Goal: Task Accomplishment & Management: Manage account settings

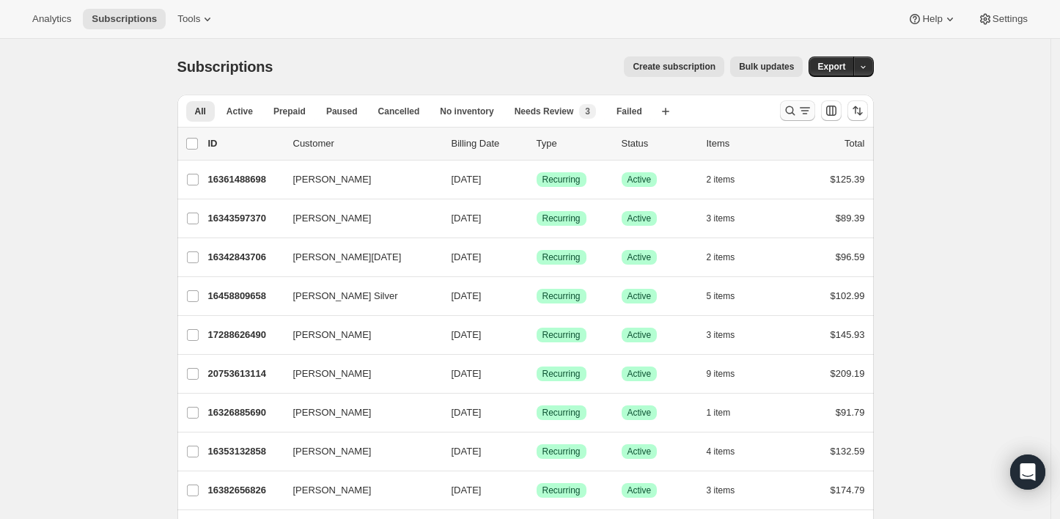
click at [788, 116] on icon "Search and filter results" at bounding box center [790, 110] width 15 height 15
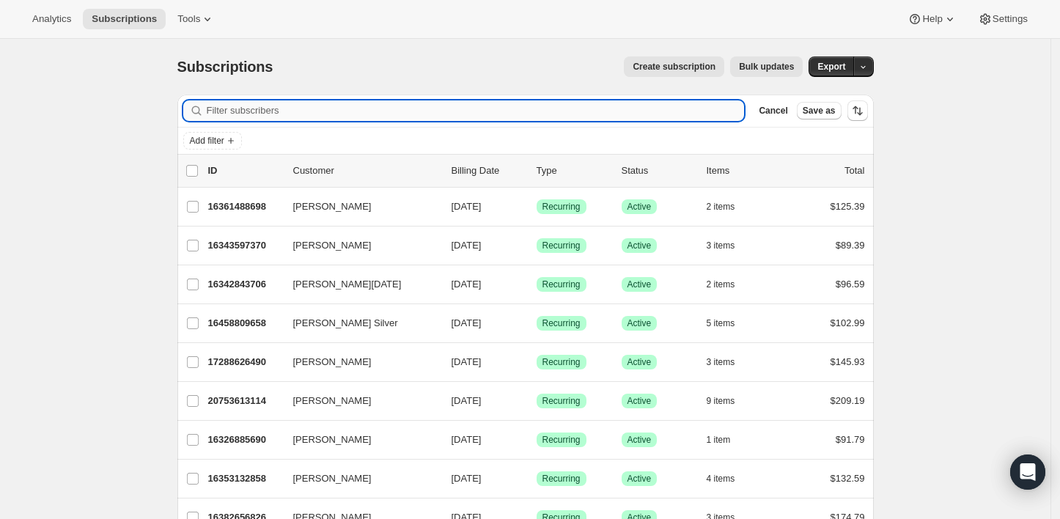
click at [522, 109] on input "Filter subscribers" at bounding box center [476, 110] width 538 height 21
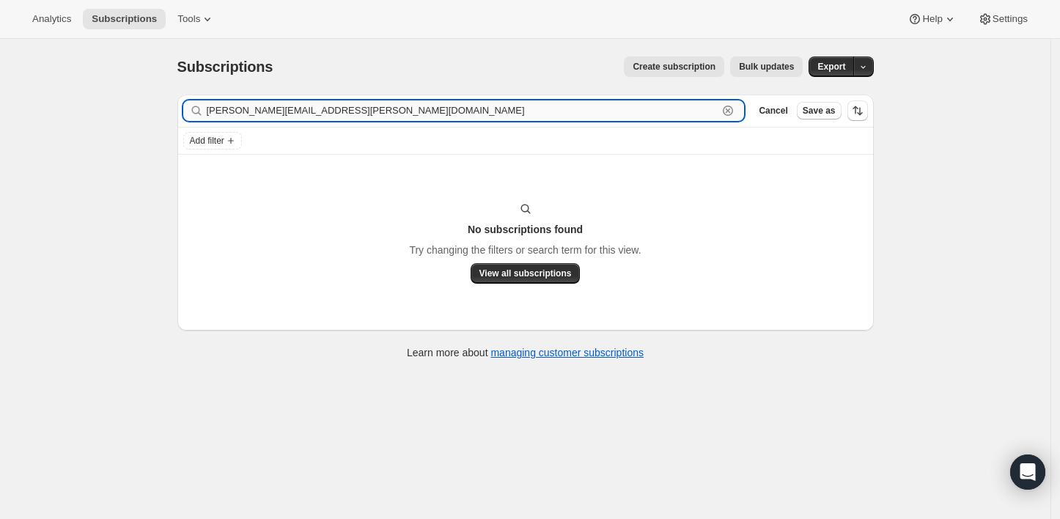
click at [388, 120] on input "[PERSON_NAME][EMAIL_ADDRESS][PERSON_NAME][DOMAIN_NAME]" at bounding box center [463, 110] width 512 height 21
paste input "[PERSON_NAME]"
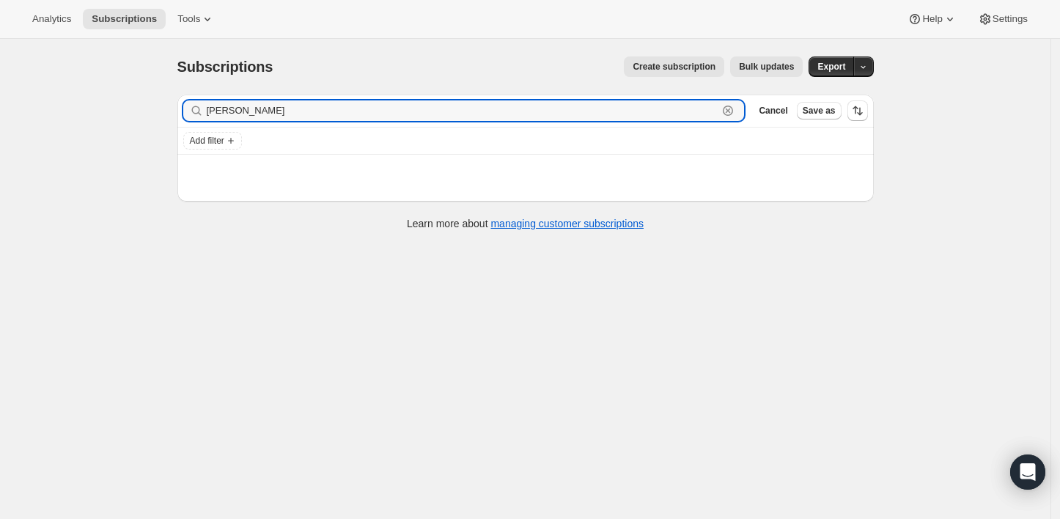
type input "[PERSON_NAME]"
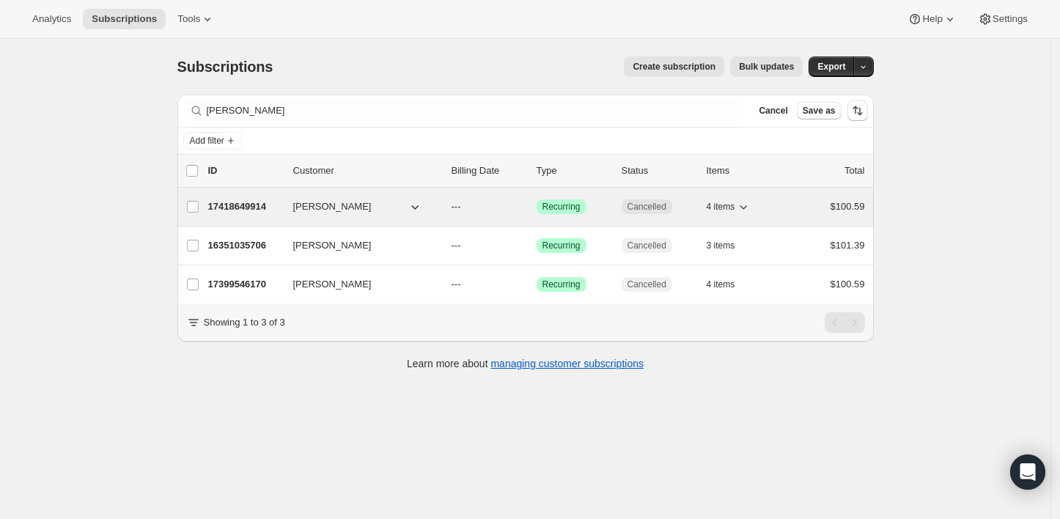
click at [242, 213] on p "17418649914" at bounding box center [244, 206] width 73 height 15
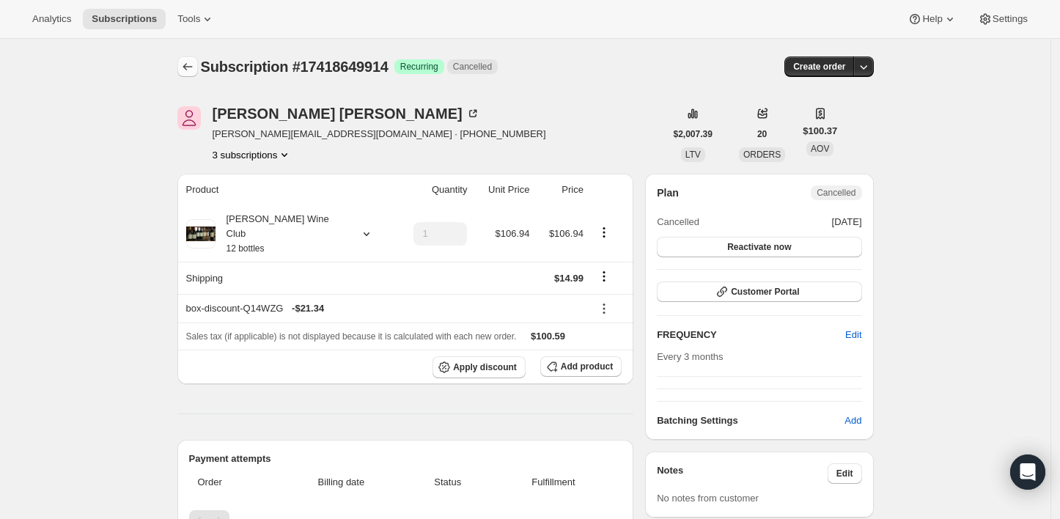
click at [185, 62] on icon "Subscriptions" at bounding box center [187, 66] width 15 height 15
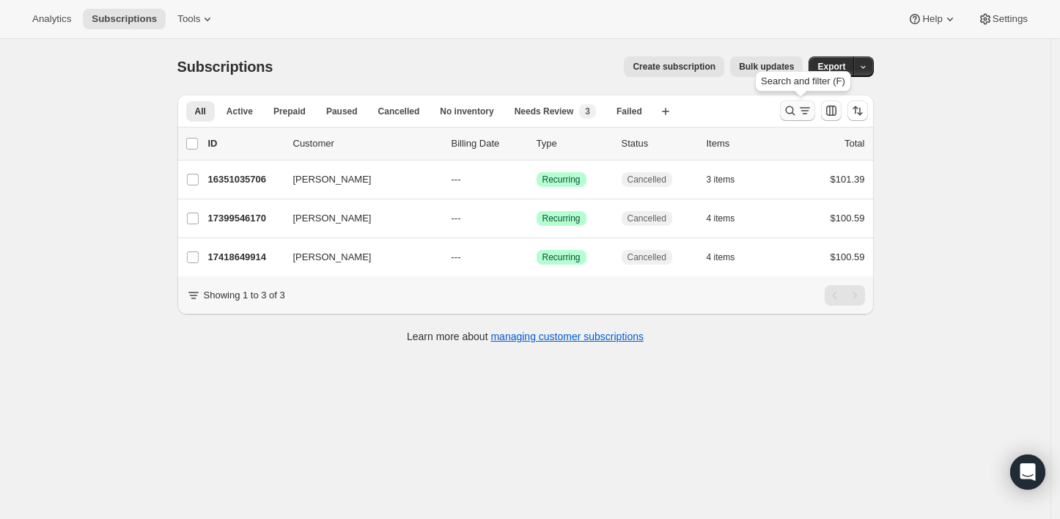
click at [794, 118] on button "Search and filter results" at bounding box center [797, 110] width 35 height 21
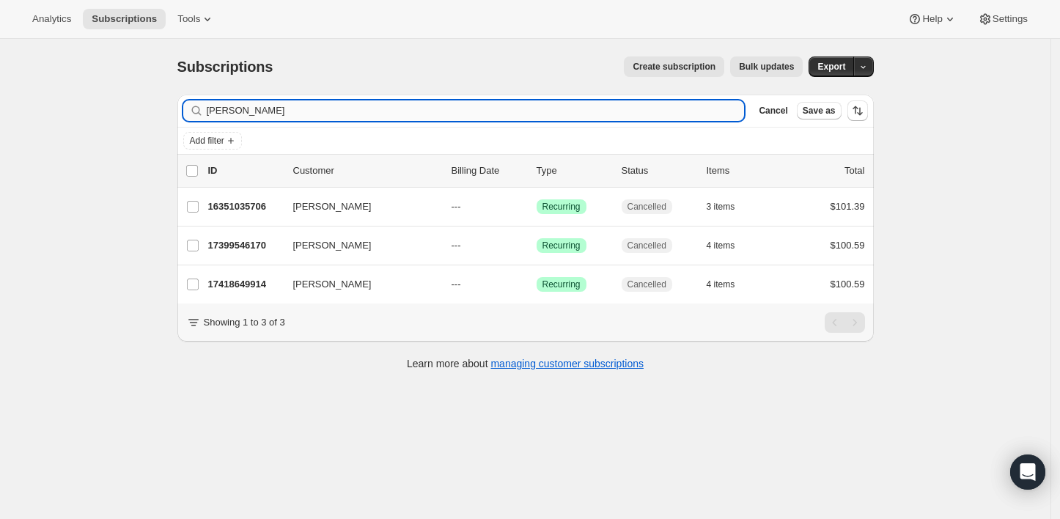
click at [581, 117] on input "[PERSON_NAME]" at bounding box center [476, 110] width 538 height 21
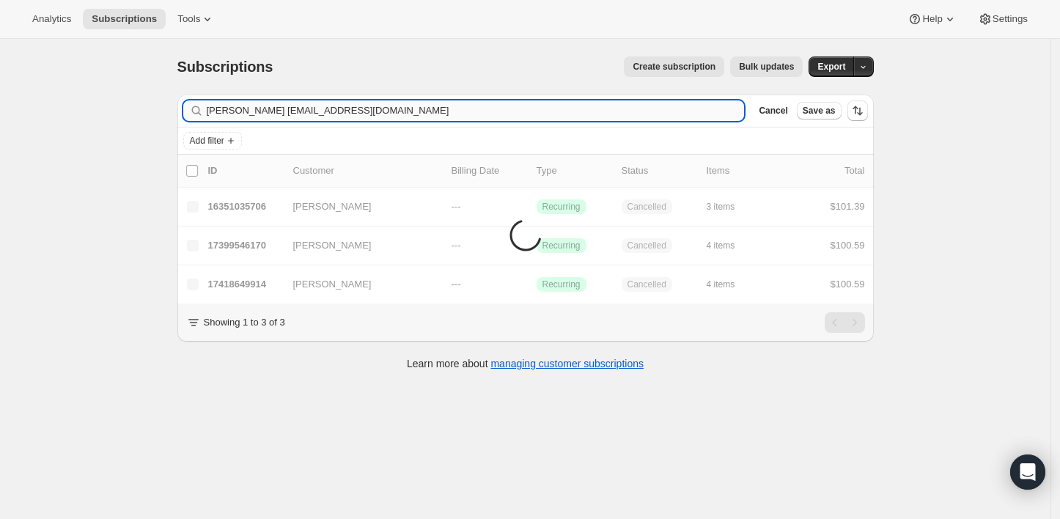
click at [580, 117] on input "[PERSON_NAME] [EMAIL_ADDRESS][DOMAIN_NAME]" at bounding box center [476, 110] width 538 height 21
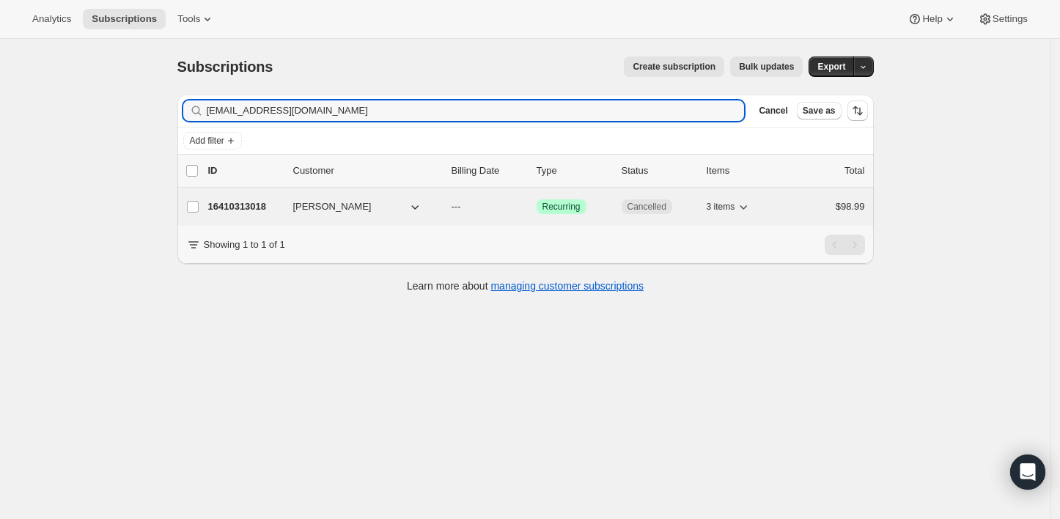
type input "[EMAIL_ADDRESS][DOMAIN_NAME]"
click at [254, 213] on p "16410313018" at bounding box center [244, 206] width 73 height 15
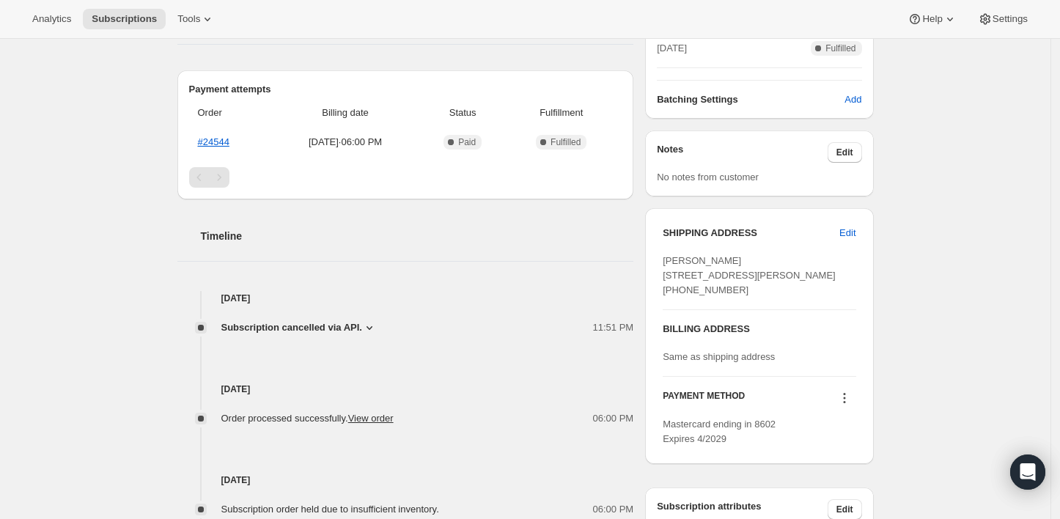
scroll to position [407, 0]
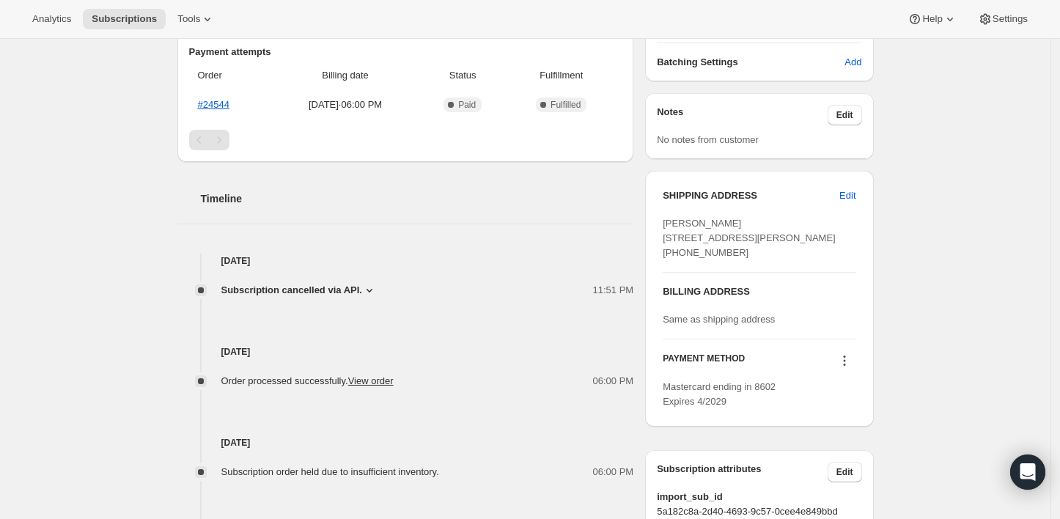
click at [847, 368] on icon at bounding box center [844, 360] width 15 height 15
click at [931, 346] on div "Subscription #16410313018. This page is ready Subscription #16410313018 Success…" at bounding box center [525, 229] width 1050 height 1195
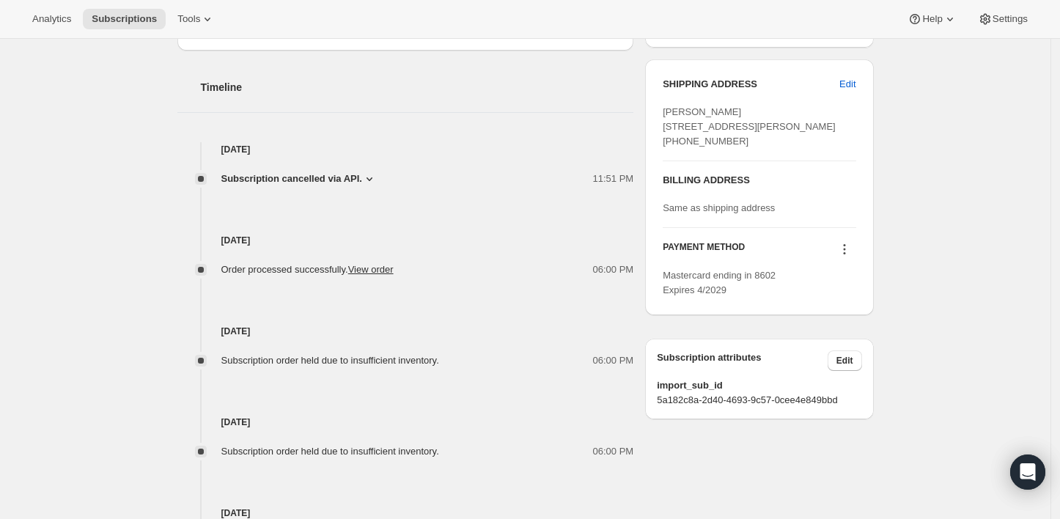
scroll to position [698, 0]
